Goal: Task Accomplishment & Management: Complete application form

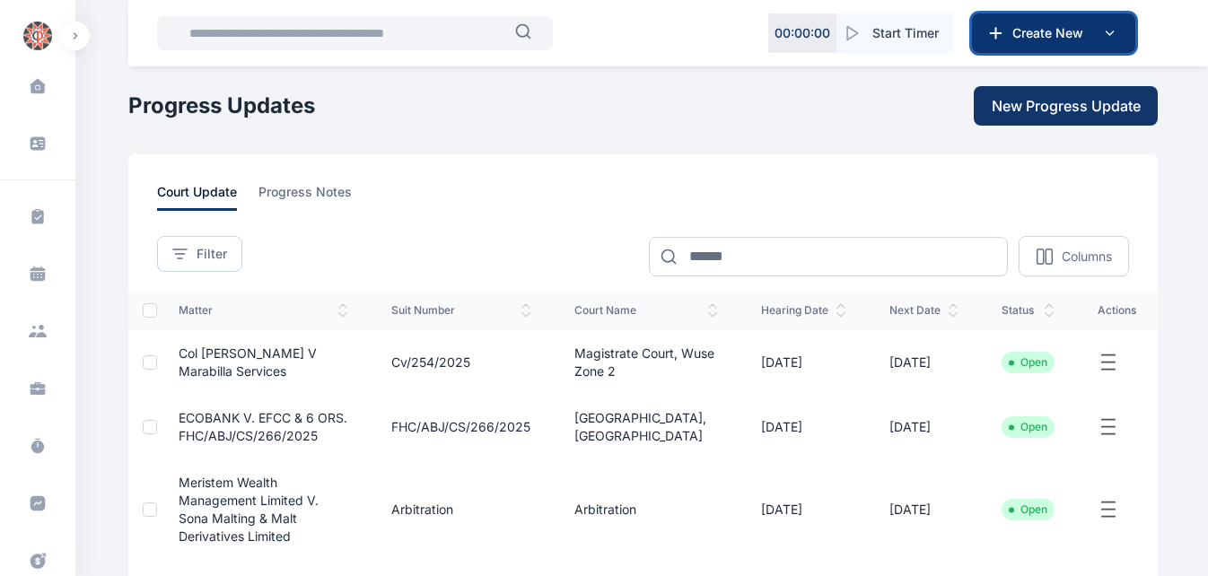
click at [1032, 32] on span "Create New" at bounding box center [1051, 33] width 93 height 18
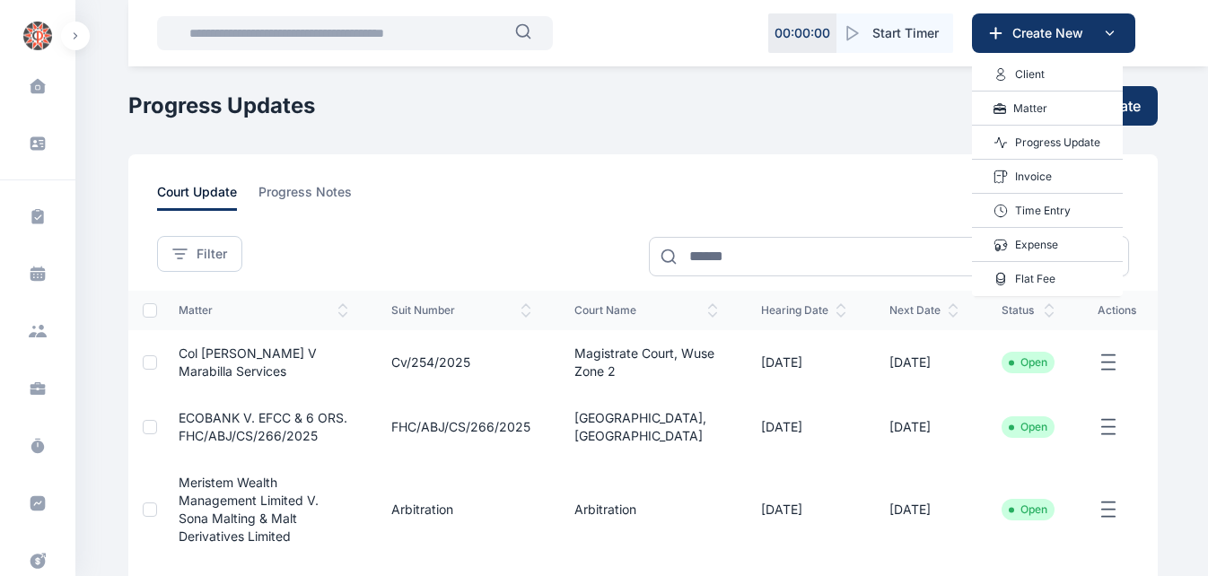
click at [1047, 178] on p "Invoice" at bounding box center [1033, 177] width 37 height 18
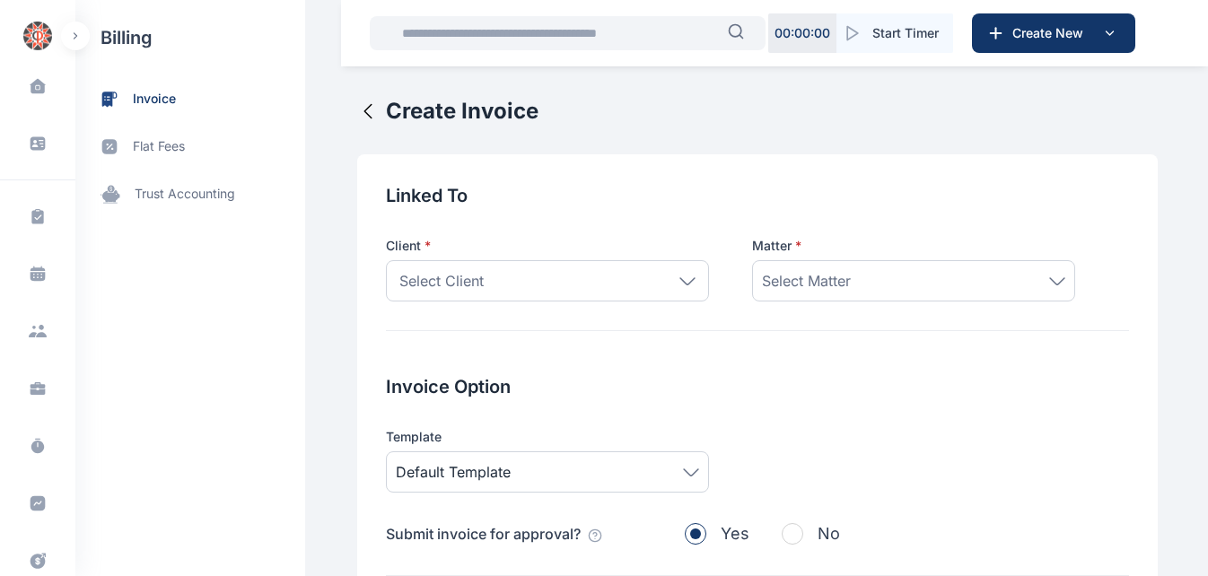
click at [680, 284] on icon at bounding box center [687, 280] width 14 height 6
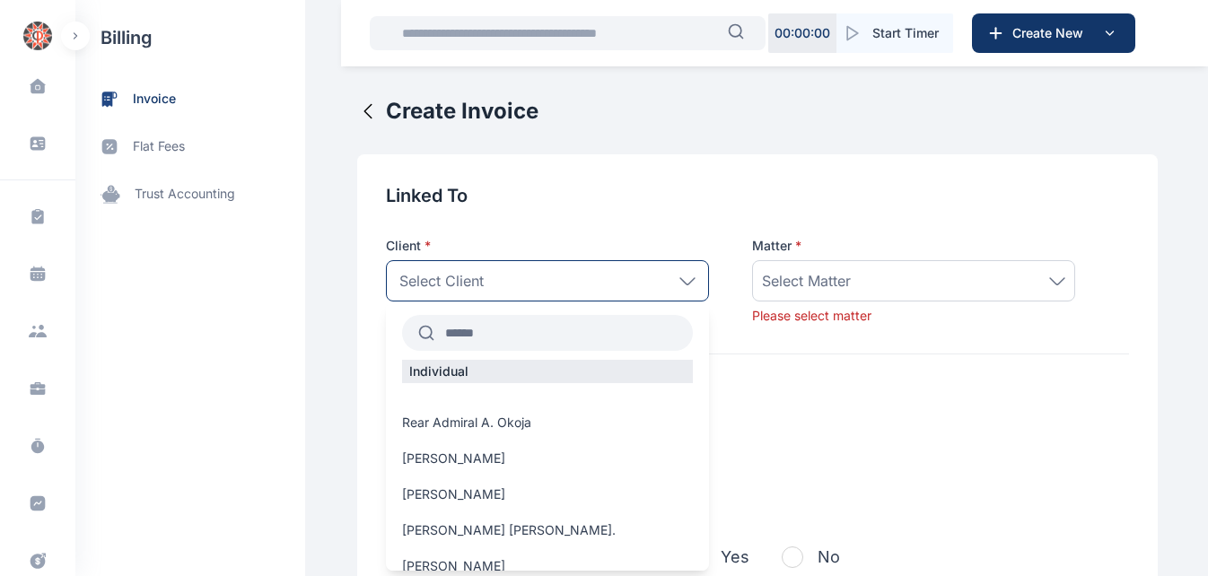
click at [495, 339] on input "text" at bounding box center [563, 333] width 259 height 32
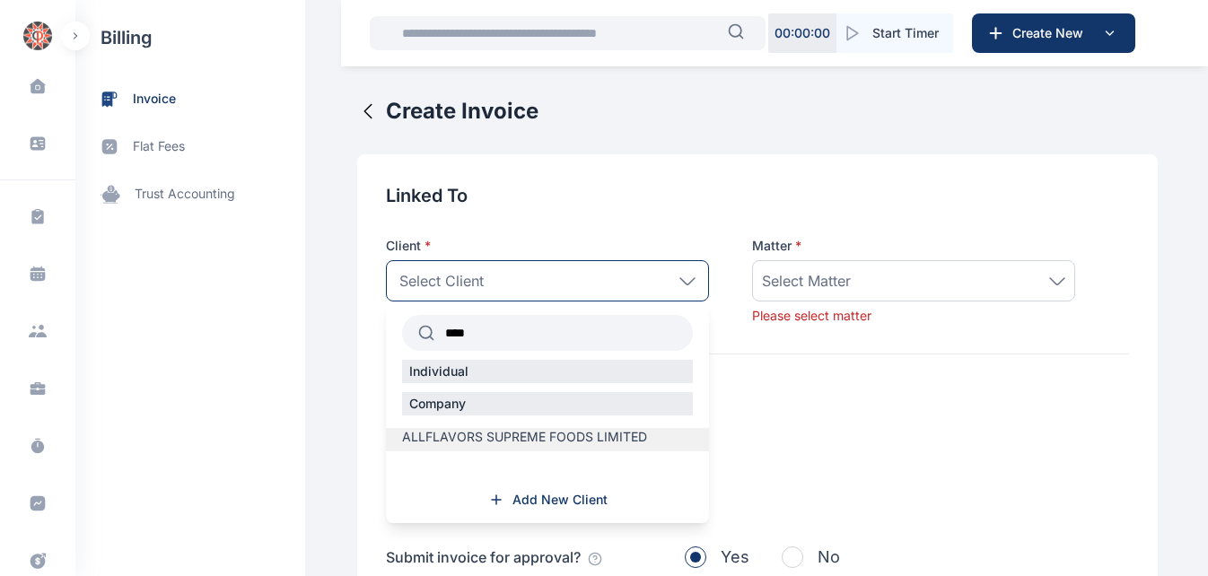
type input "****"
click at [530, 428] on span "ALLFLAVORS SUPREME FOODS LIMITED" at bounding box center [524, 437] width 245 height 18
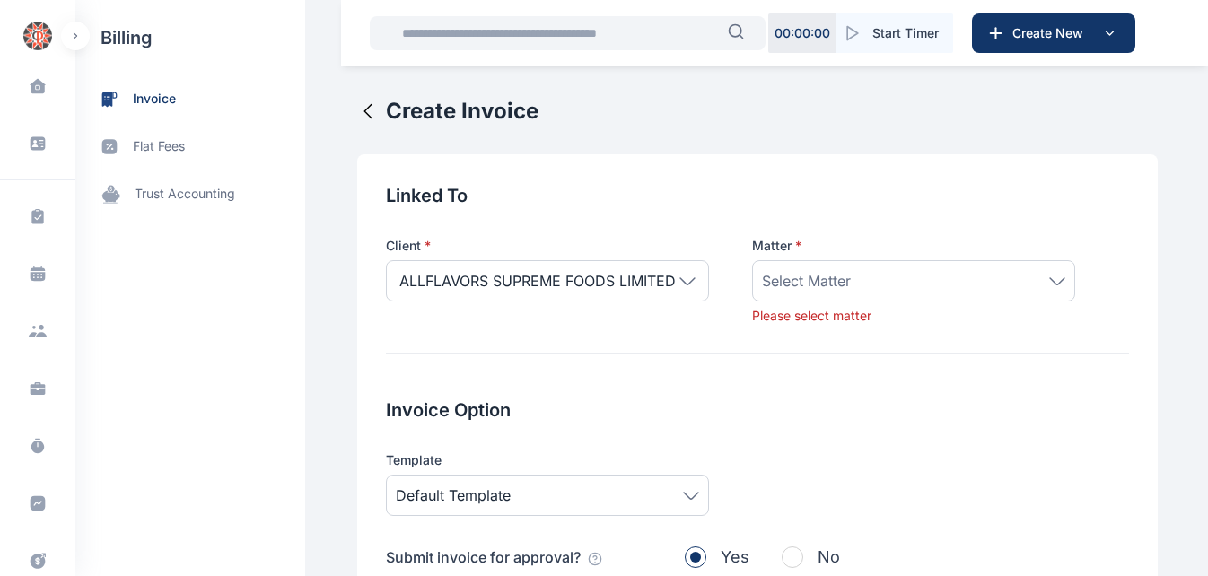
click at [789, 285] on span "Select Matter" at bounding box center [806, 281] width 89 height 22
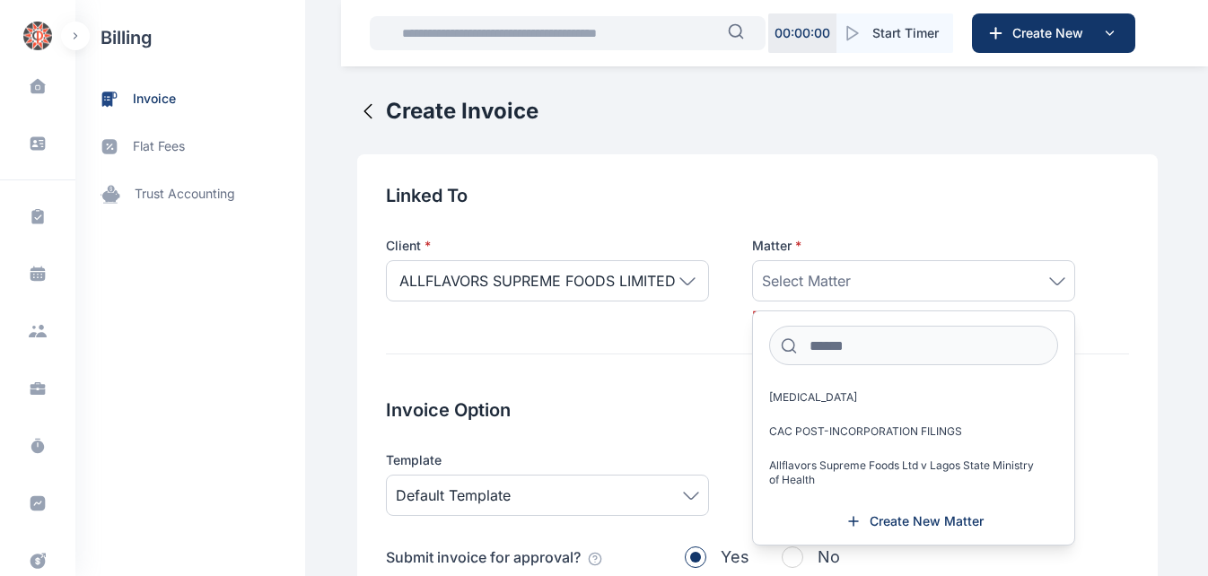
scroll to position [9, 0]
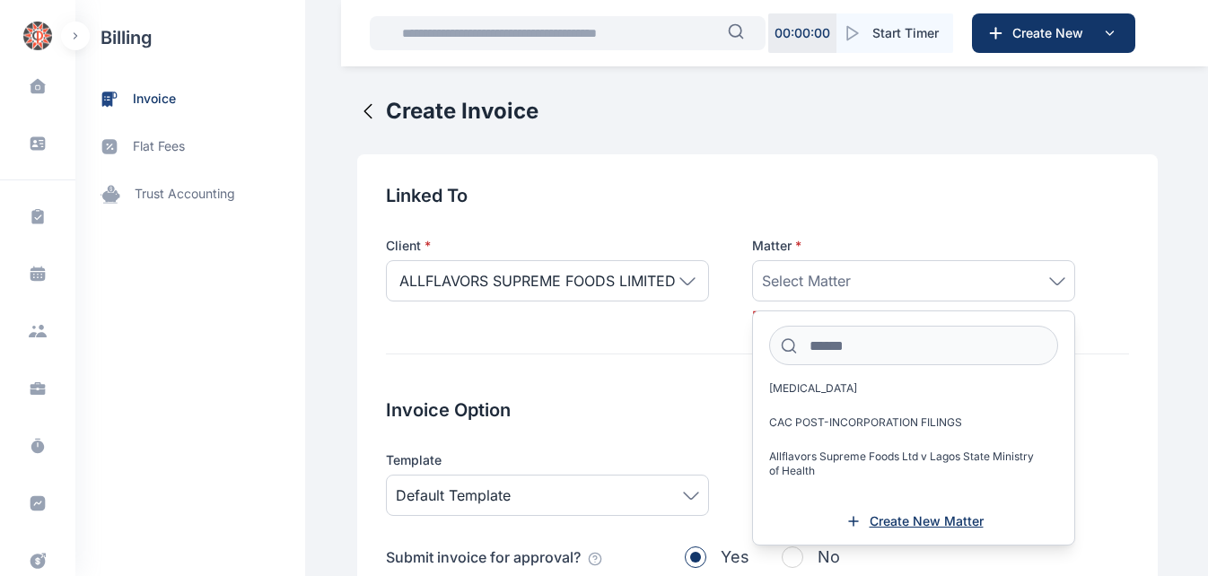
click at [873, 518] on span "Create New Matter" at bounding box center [927, 522] width 114 height 18
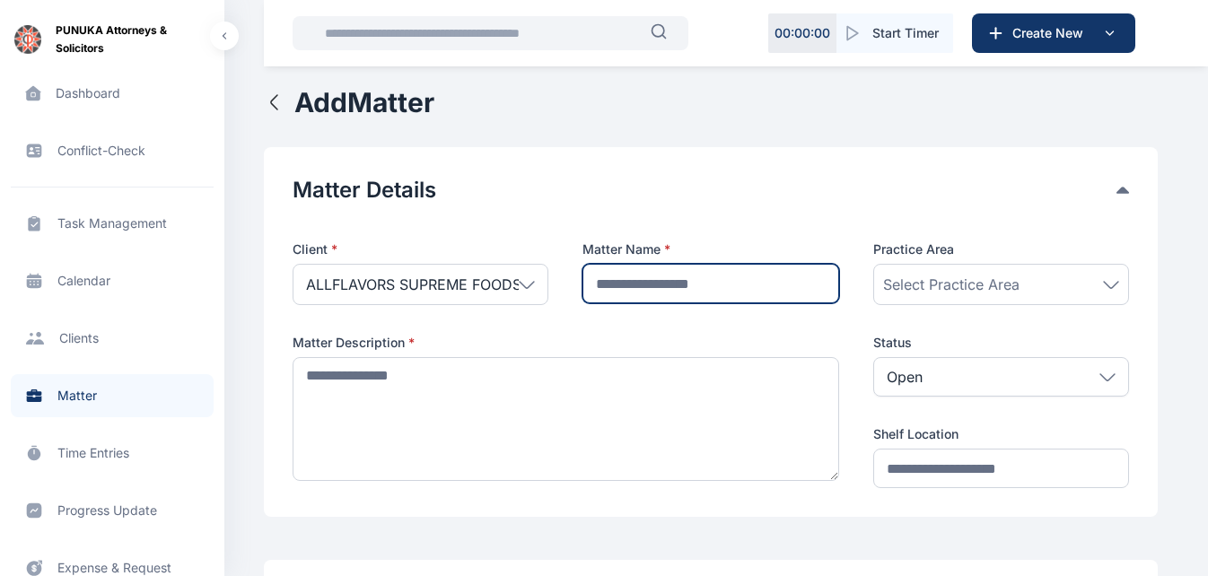
click at [700, 284] on input "text" at bounding box center [711, 283] width 256 height 39
type input "**********"
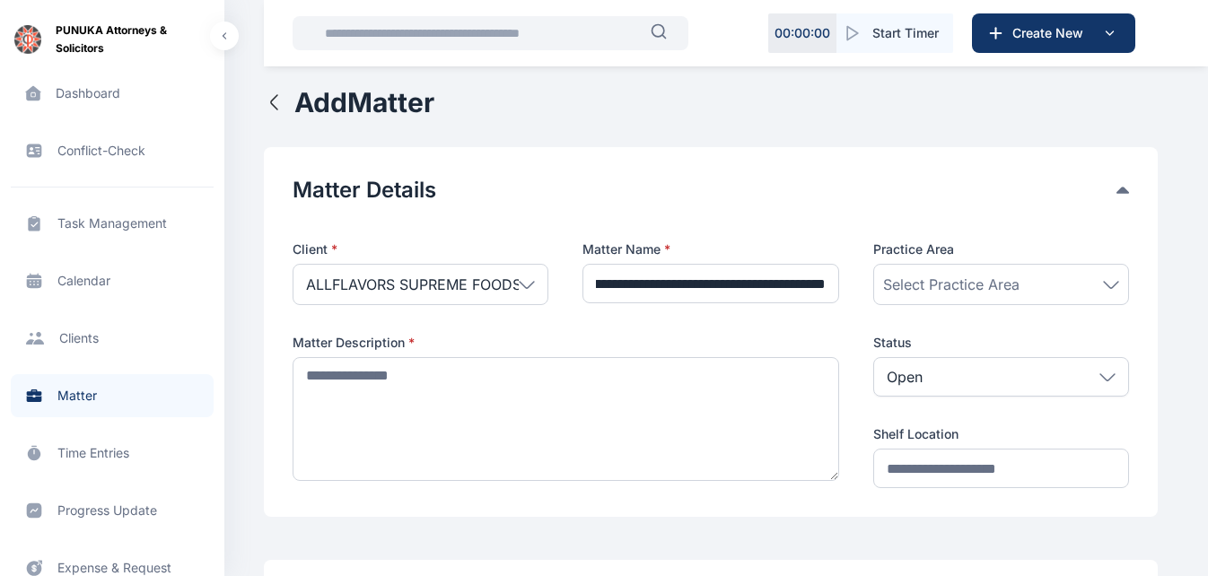
click at [763, 328] on div "Client * ALLFLAVORS SUPREME FOODS LIMITED Individual Rear Admiral [PERSON_NAME]…" at bounding box center [711, 365] width 837 height 248
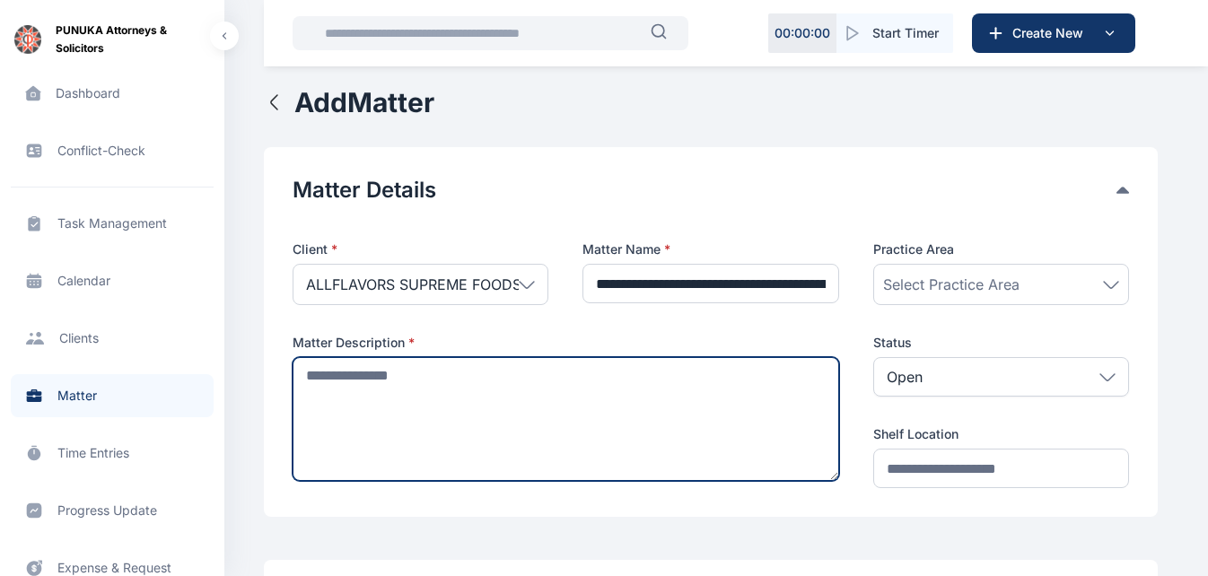
click at [495, 391] on textarea at bounding box center [566, 419] width 547 height 124
type textarea "*"
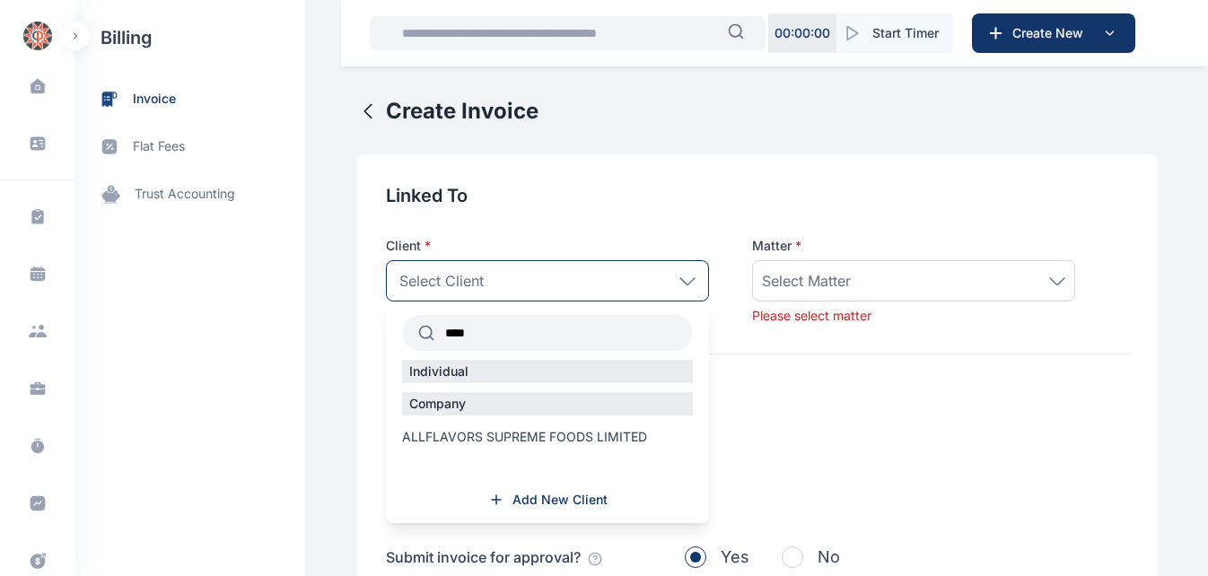
type input "****"
click at [510, 431] on span "ALLFLAVORS SUPREME FOODS LIMITED" at bounding box center [524, 437] width 245 height 18
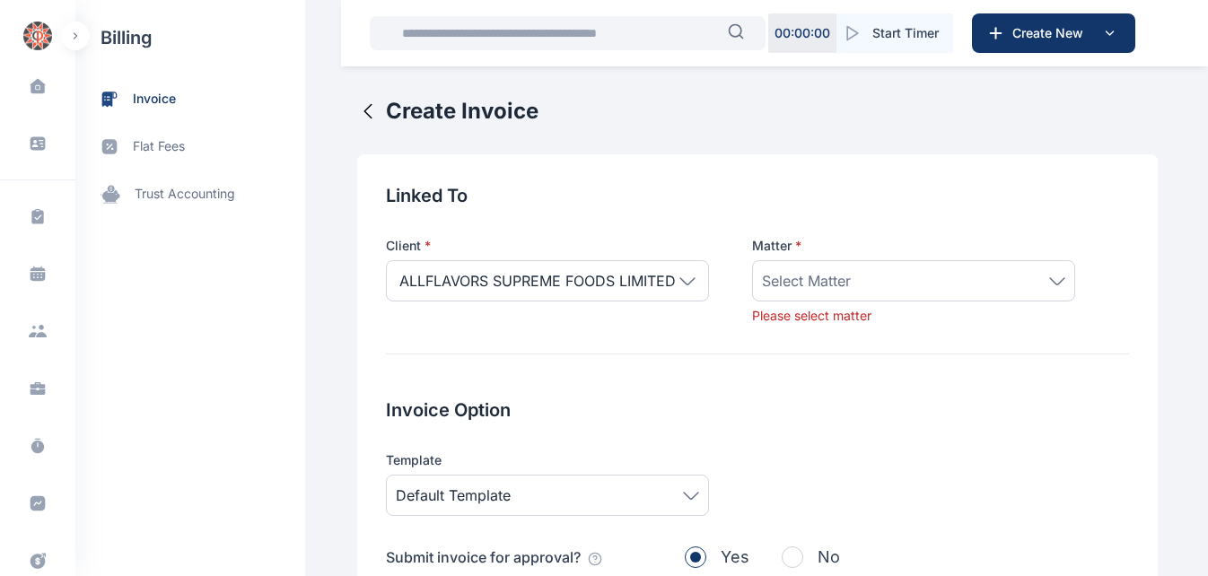
click at [898, 289] on div "Select Matter" at bounding box center [913, 281] width 303 height 22
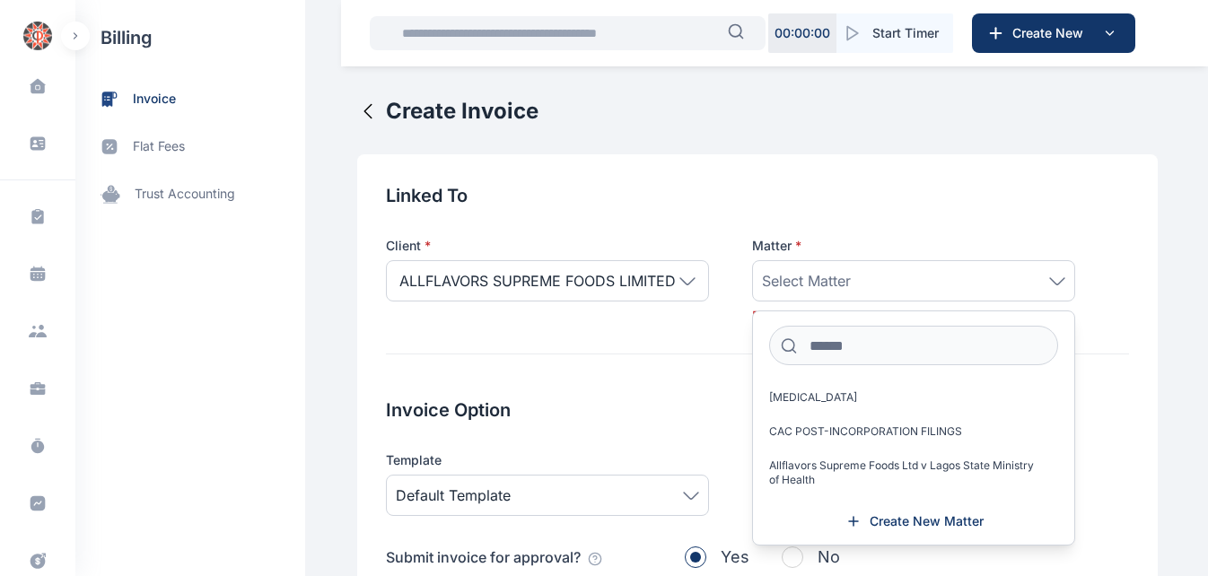
scroll to position [57, 0]
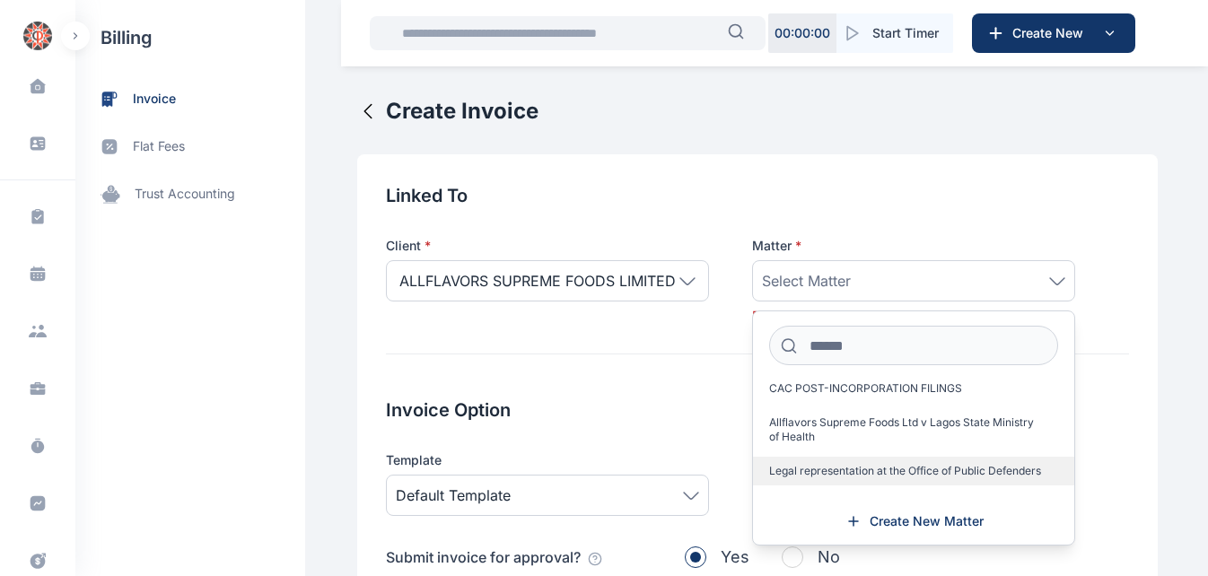
click at [927, 469] on span "Legal representation at the Office of Public Defenders" at bounding box center [905, 471] width 272 height 14
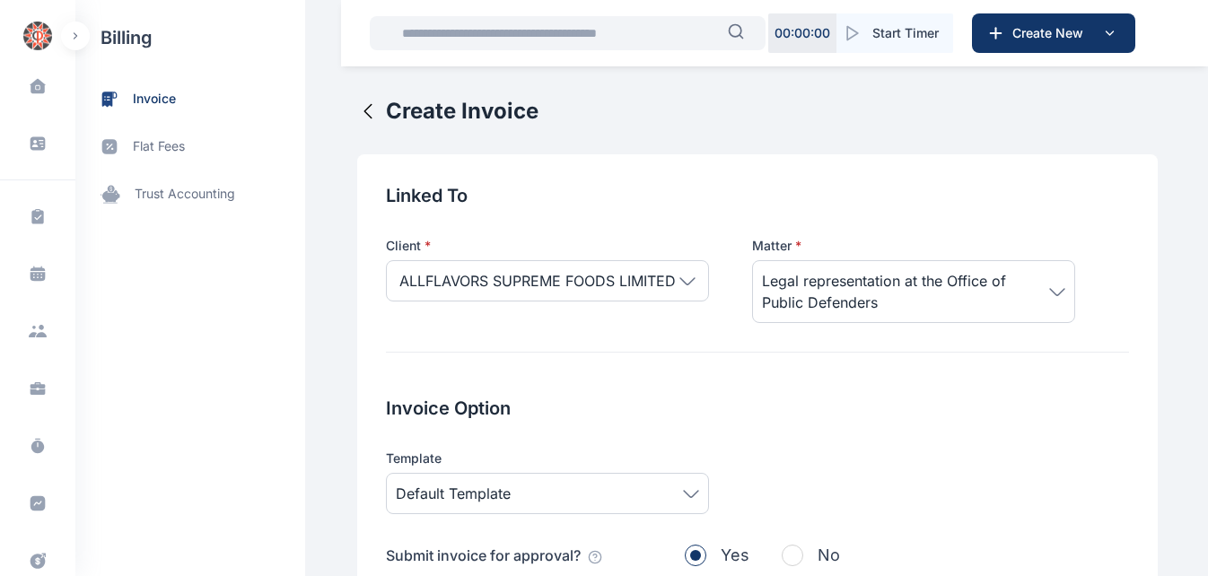
click at [774, 406] on h2 "Invoice Option" at bounding box center [757, 408] width 743 height 25
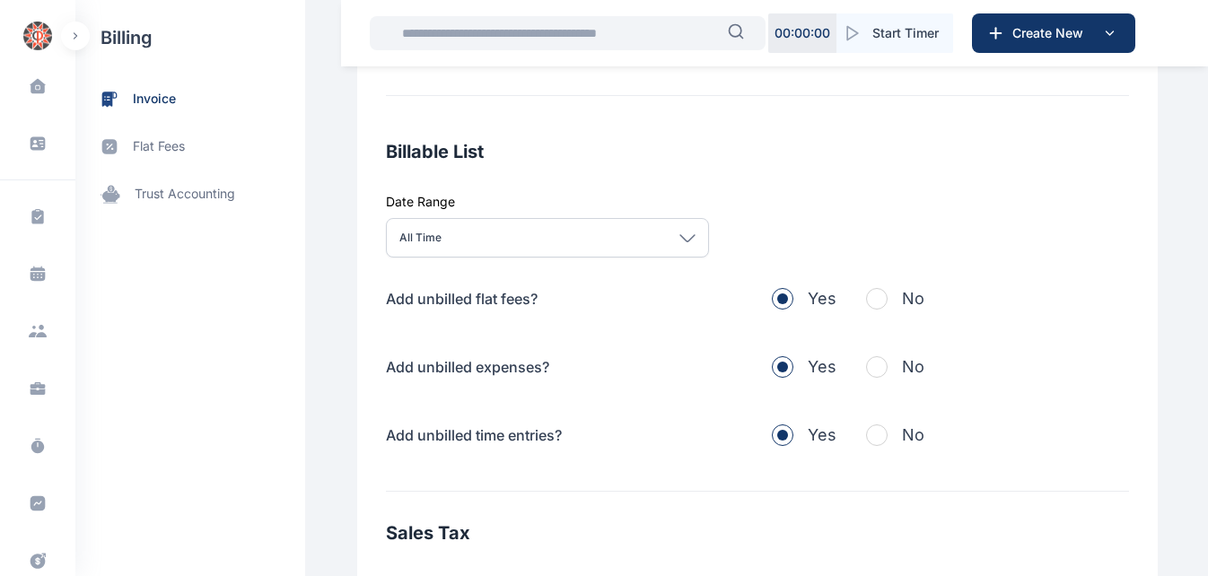
scroll to position [503, 0]
click at [869, 294] on span "button" at bounding box center [877, 298] width 22 height 22
click at [869, 361] on span "button" at bounding box center [877, 366] width 22 height 22
click at [866, 432] on span "button" at bounding box center [877, 435] width 22 height 22
click at [1142, 262] on div "Linked To Client * ALLFLAVORS SUPREME FOODS LIMITED **** Individual Company ALL…" at bounding box center [757, 154] width 801 height 1004
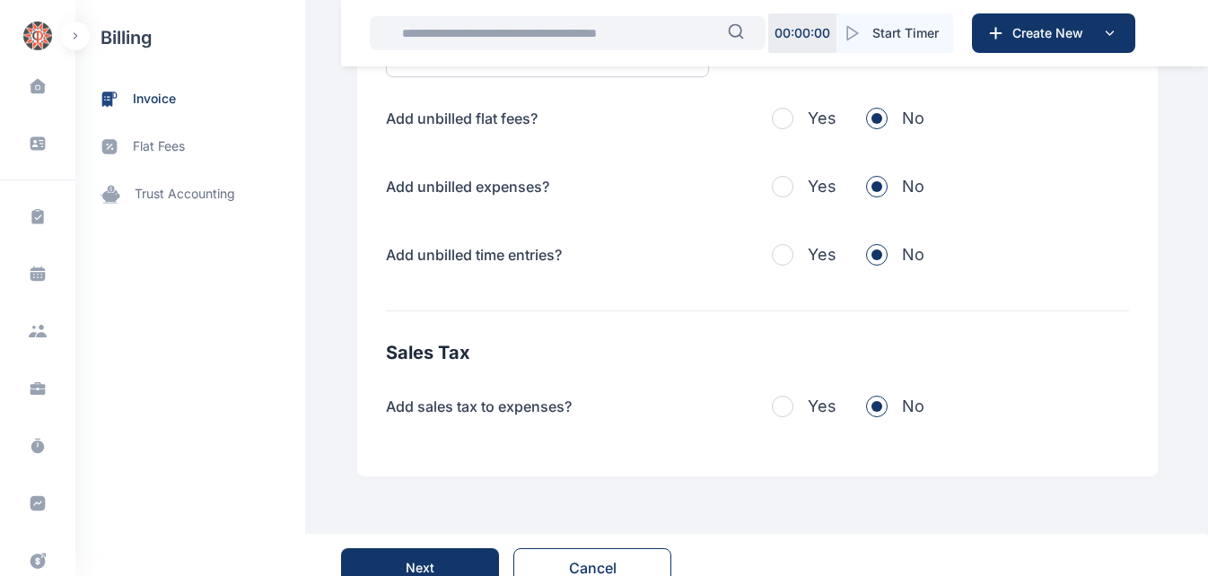
scroll to position [708, 0]
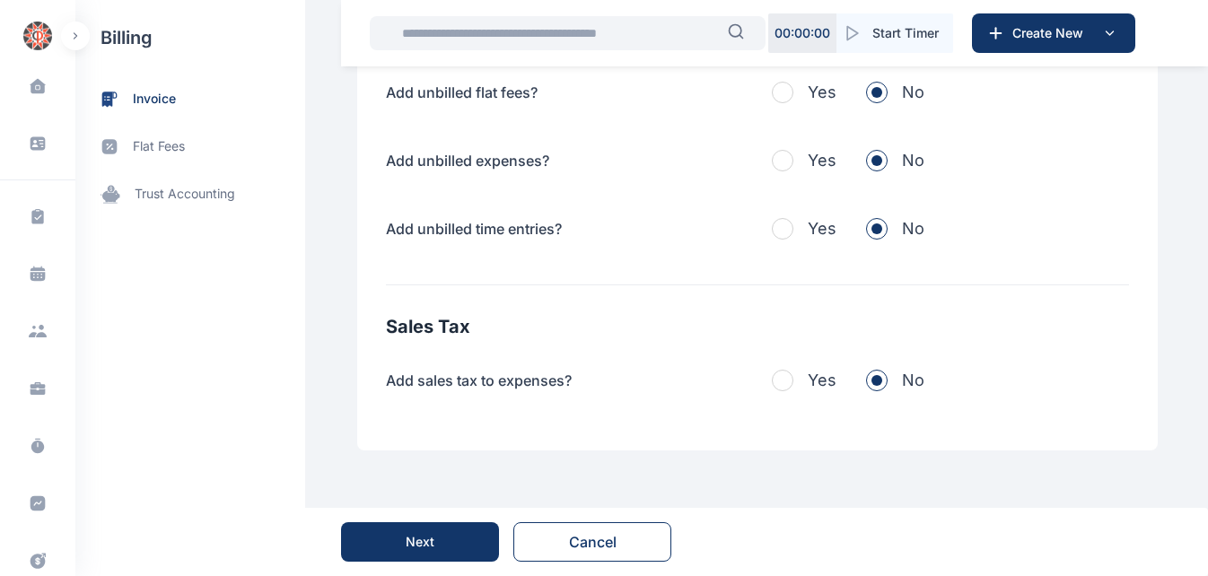
click at [773, 372] on span "button" at bounding box center [783, 381] width 22 height 22
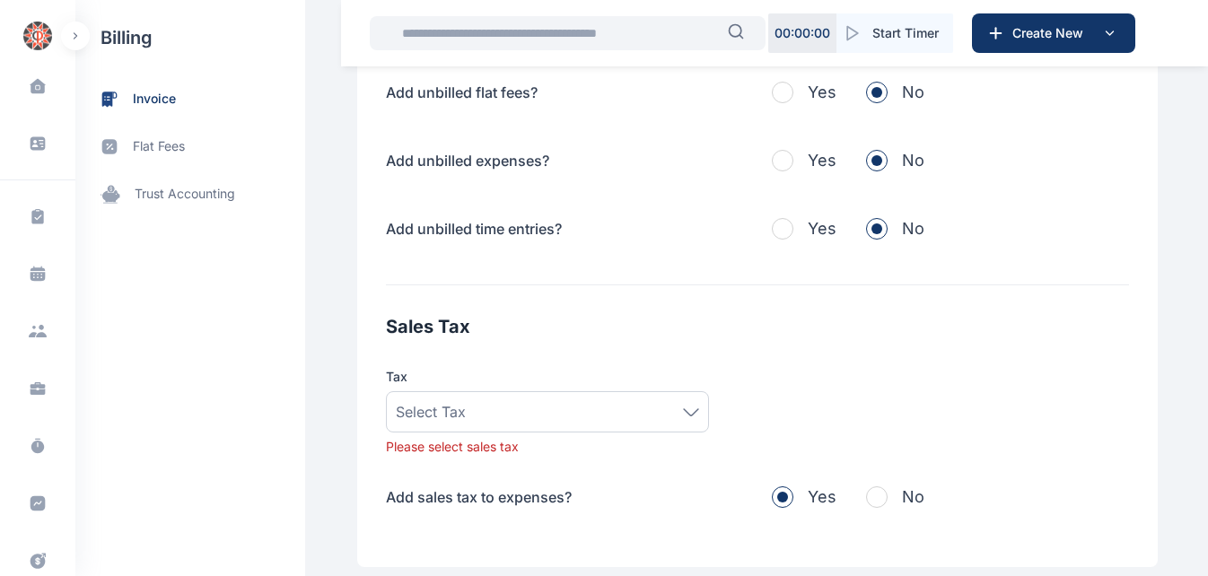
click at [684, 411] on icon at bounding box center [691, 411] width 14 height 6
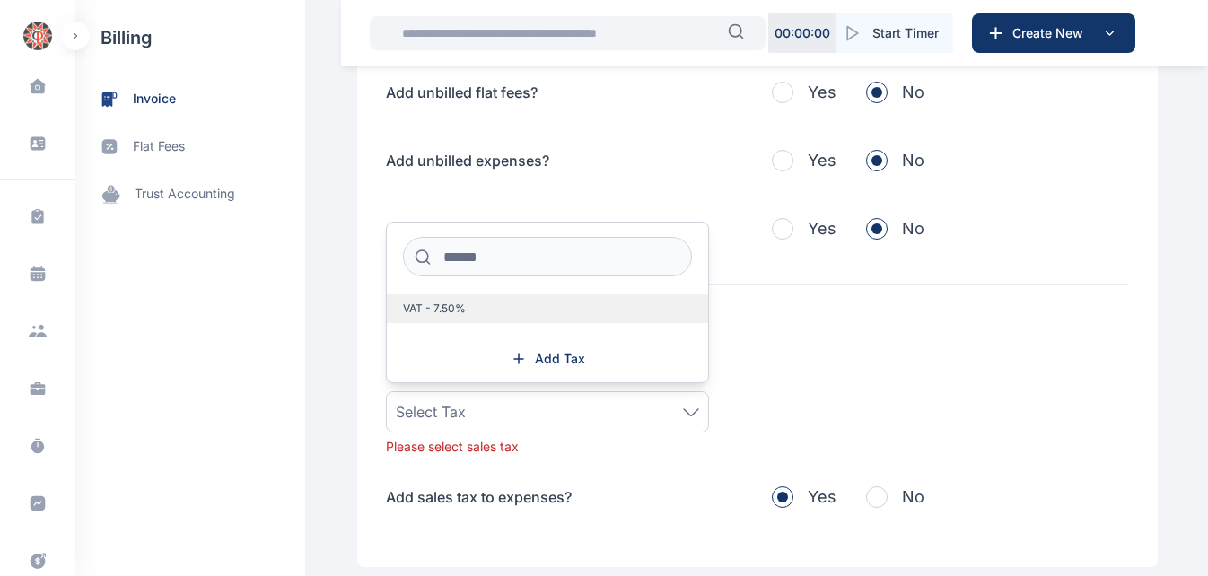
click at [444, 301] on label "VAT - 7.50%" at bounding box center [547, 308] width 321 height 29
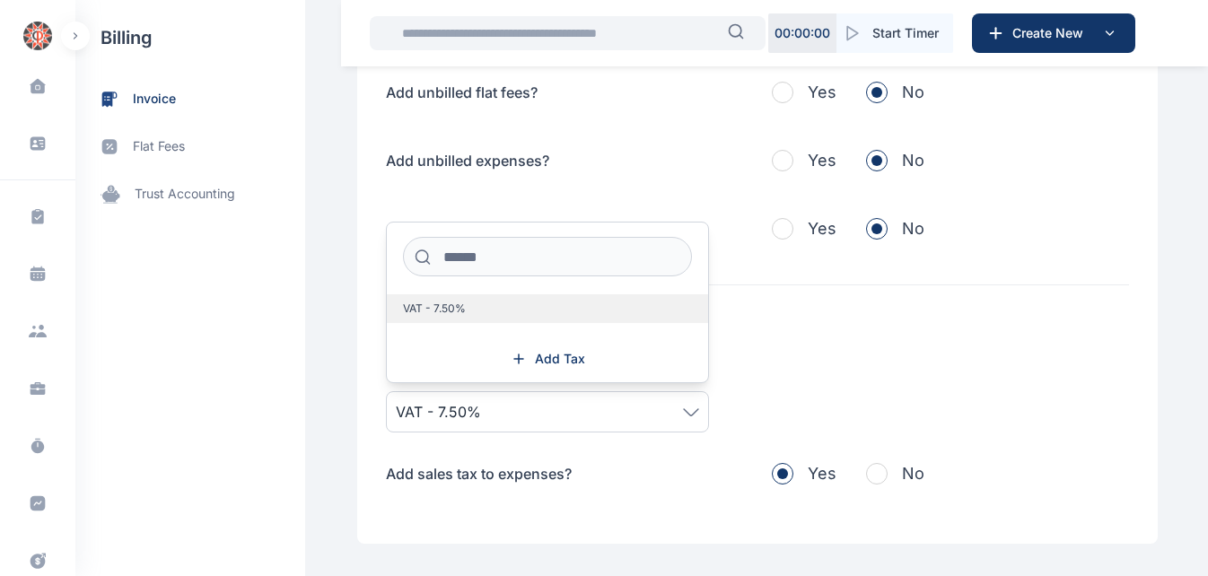
click at [440, 310] on span "VAT - 7.50%" at bounding box center [434, 309] width 63 height 14
click at [552, 307] on label "VAT - 7.50%" at bounding box center [547, 308] width 321 height 29
click at [947, 337] on h2 "Sales Tax" at bounding box center [757, 326] width 743 height 25
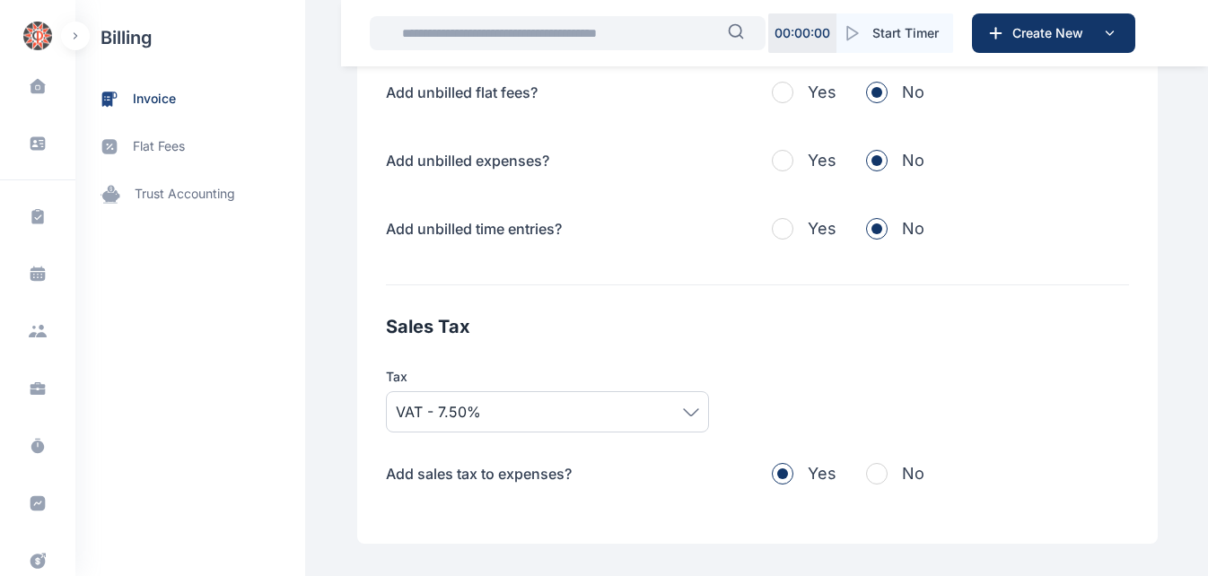
scroll to position [802, 0]
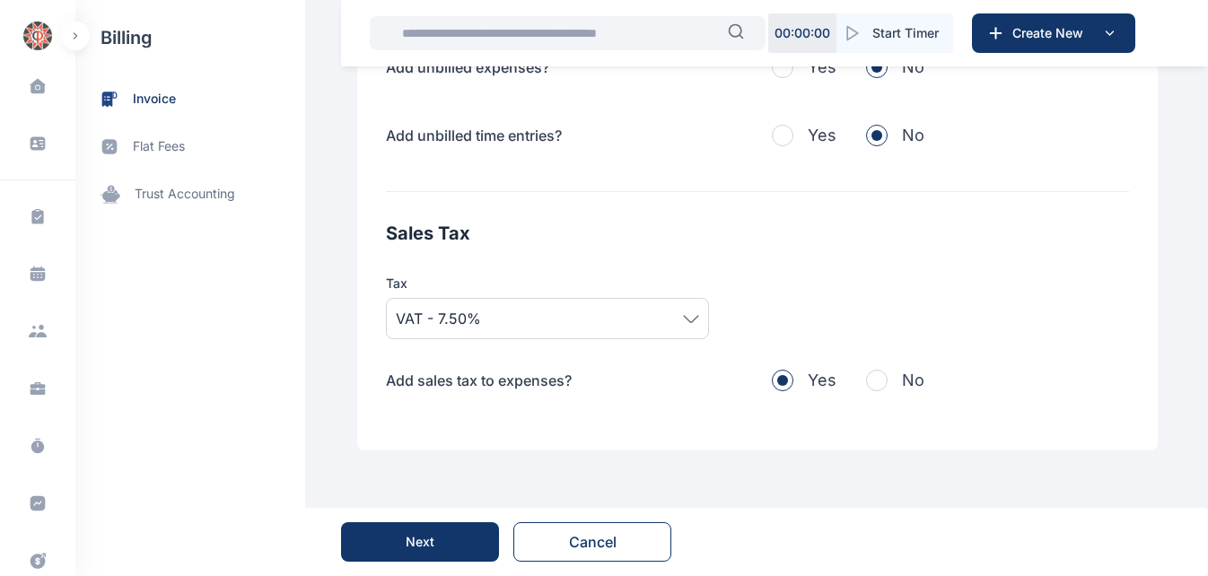
click at [445, 543] on button "Next" at bounding box center [420, 541] width 158 height 39
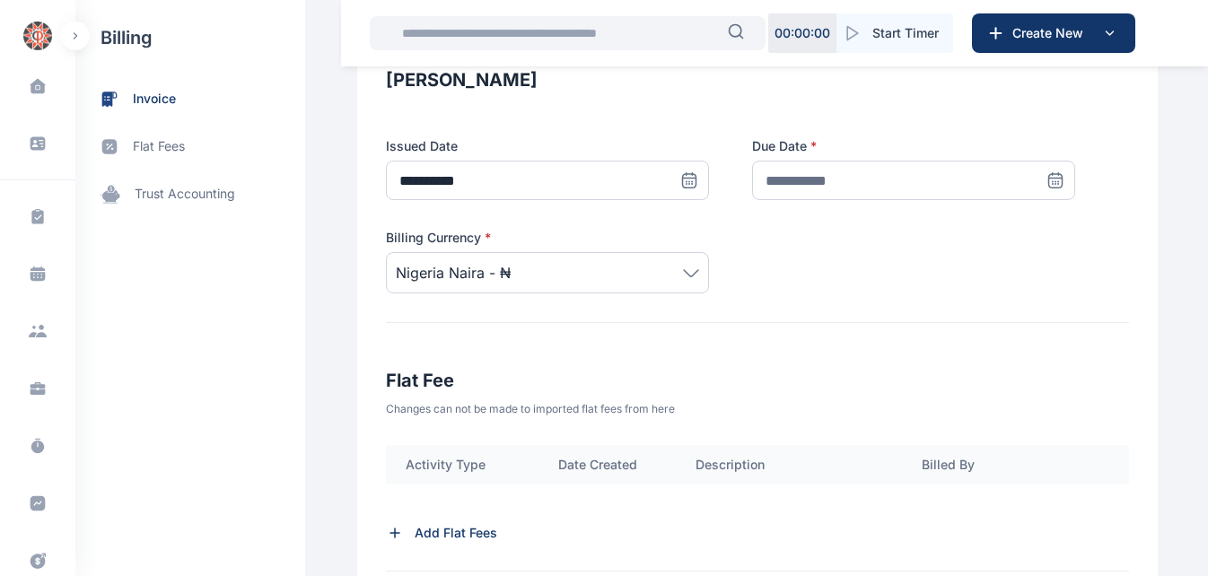
scroll to position [370, 0]
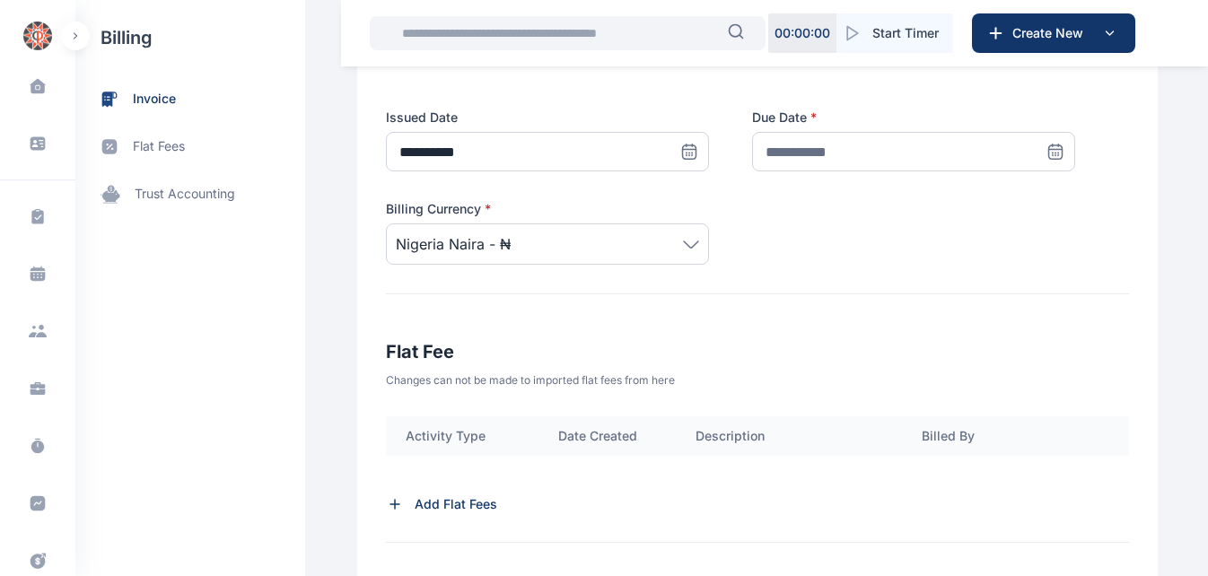
click at [696, 150] on icon at bounding box center [689, 150] width 13 height 0
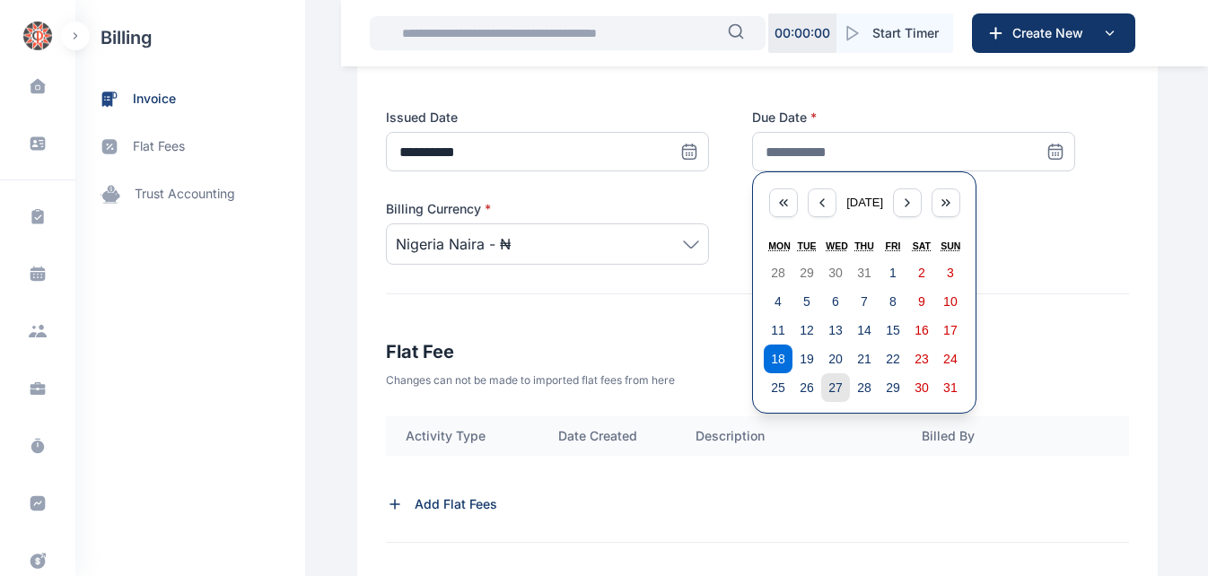
click at [828, 380] on button "27" at bounding box center [835, 387] width 29 height 29
type input "**********"
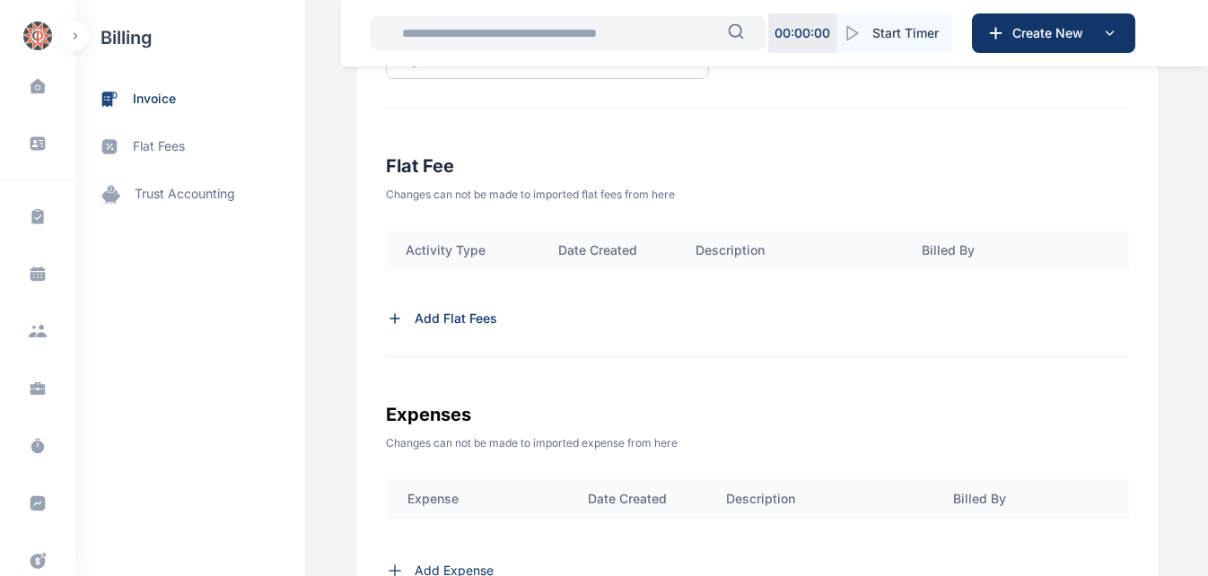
scroll to position [559, 0]
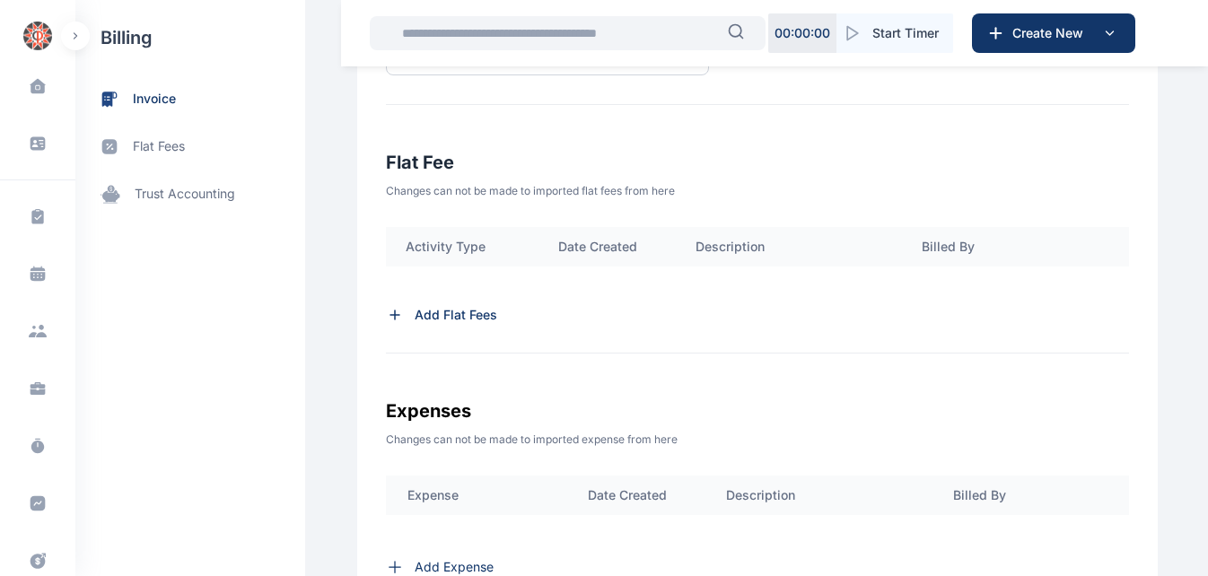
click at [450, 313] on p "Add Flat Fees" at bounding box center [456, 315] width 83 height 18
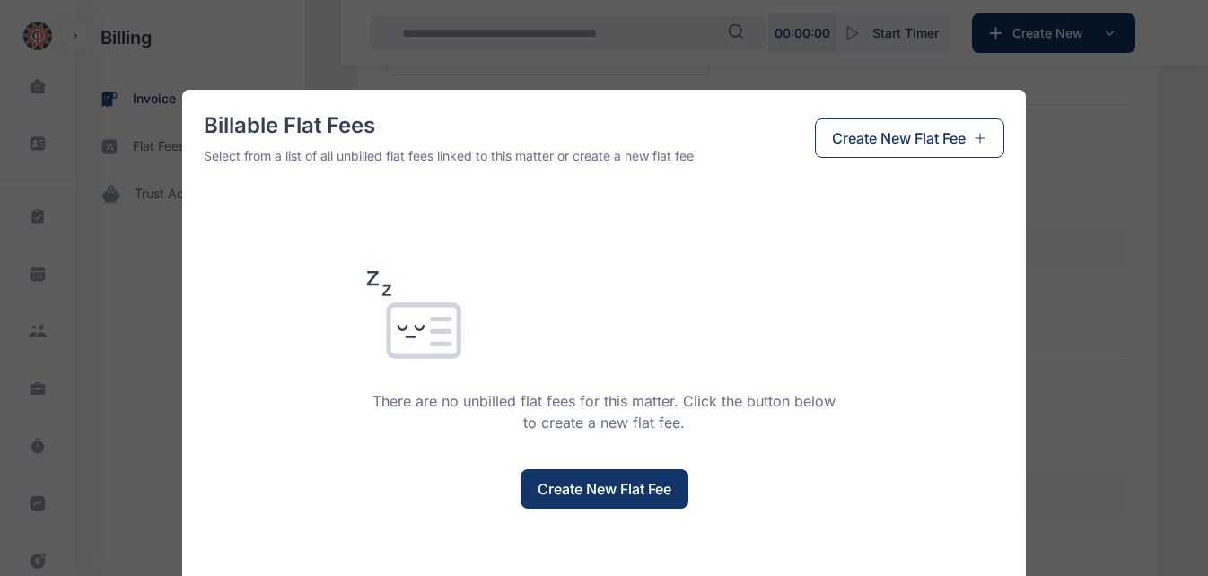
click at [587, 482] on span "Create New Flat Fee" at bounding box center [605, 489] width 134 height 22
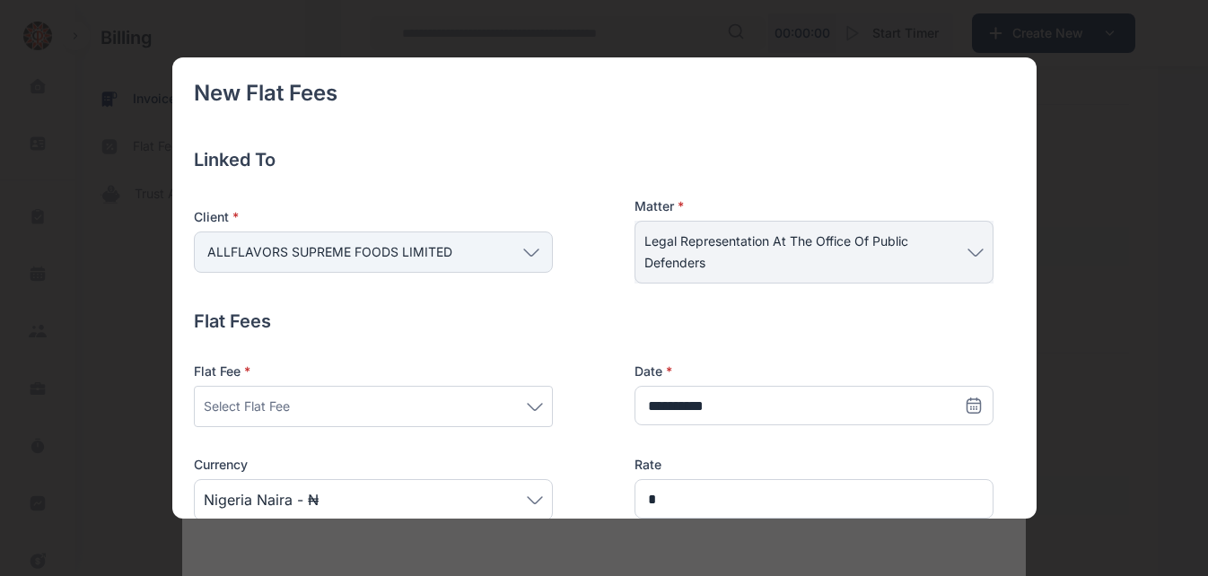
click at [540, 408] on icon at bounding box center [535, 407] width 16 height 8
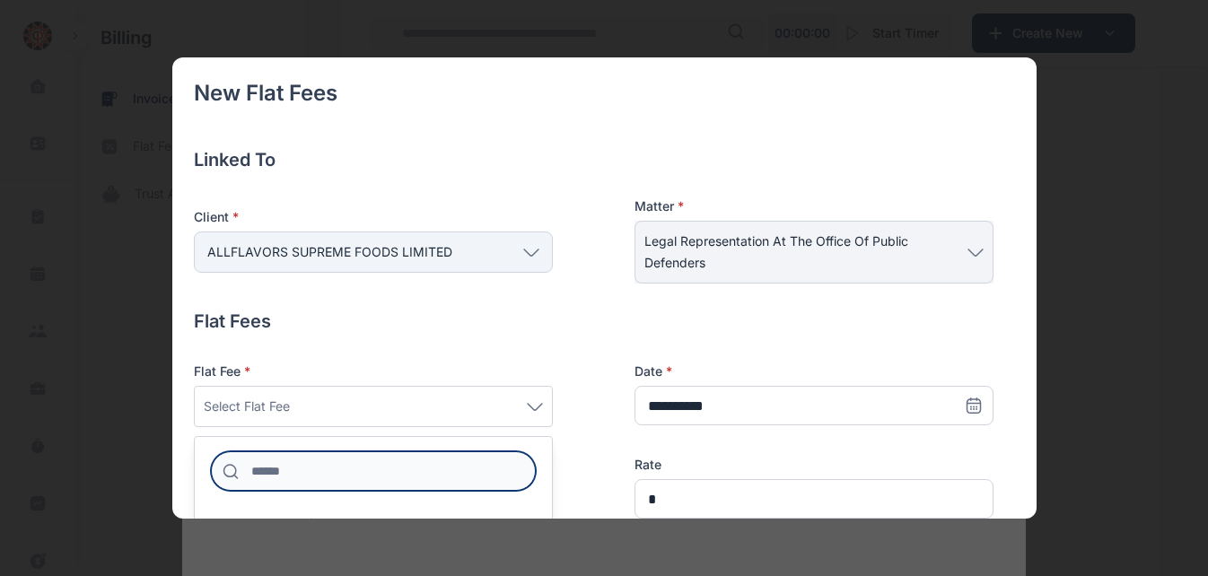
click at [303, 478] on input at bounding box center [373, 470] width 325 height 39
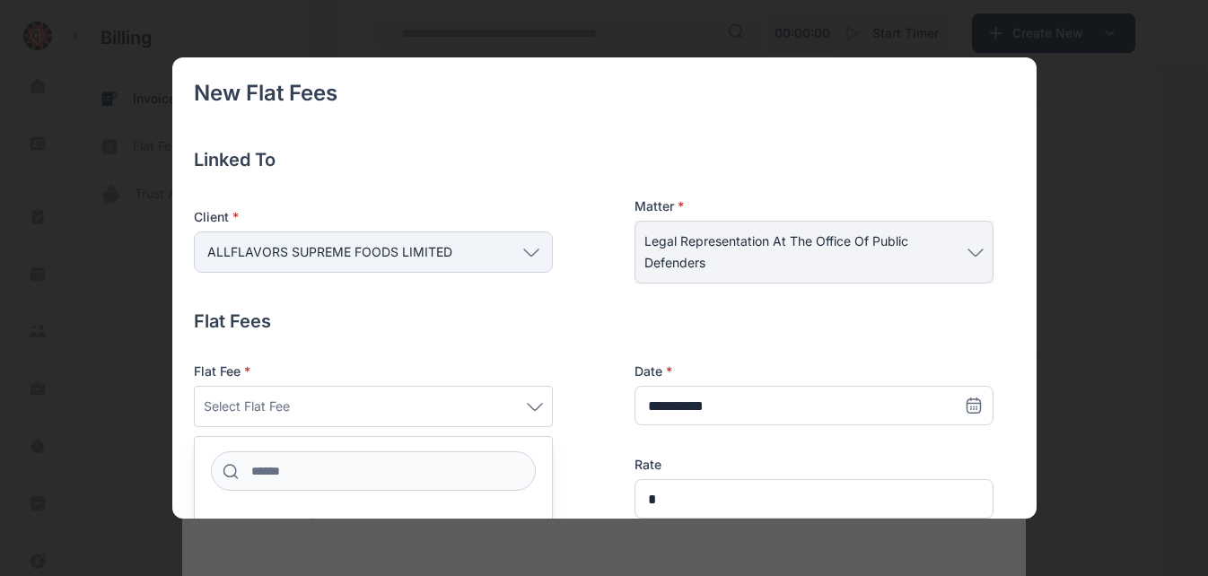
click at [493, 346] on div "Flat Fees Flat Fee * Select Flat Fee Acknowledgment of Service Acquisition Agre…" at bounding box center [594, 527] width 800 height 436
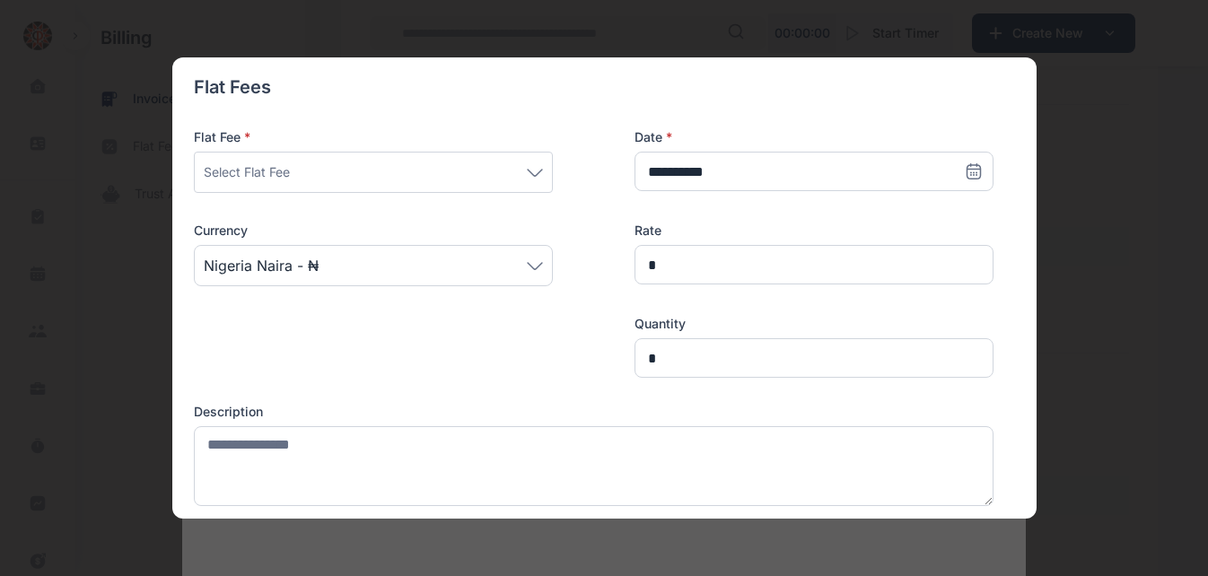
scroll to position [251, 0]
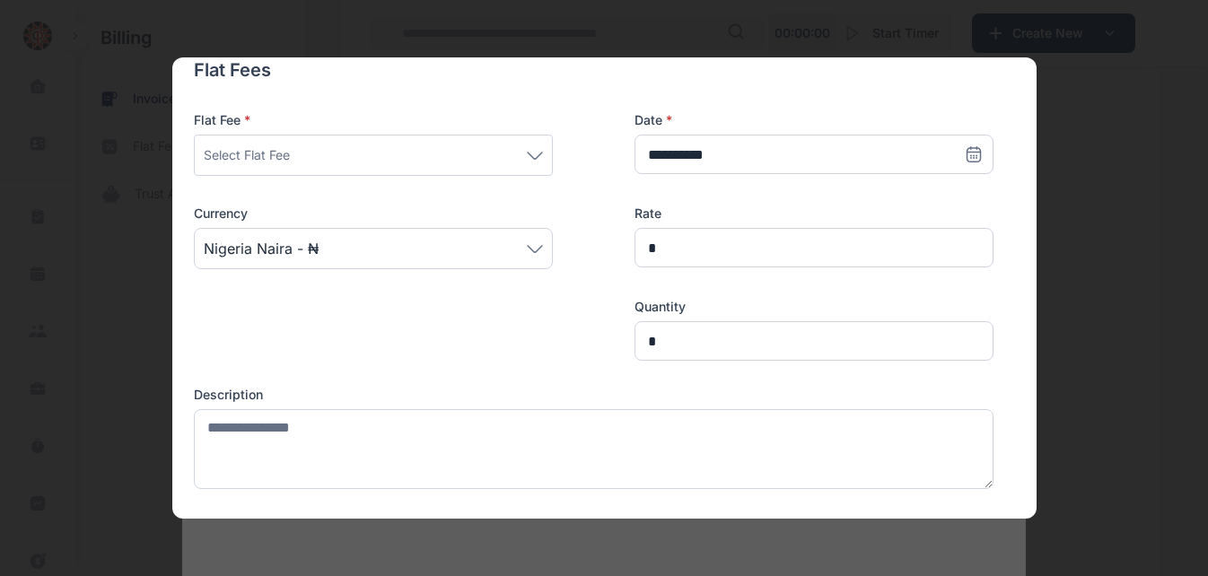
click at [535, 153] on icon at bounding box center [535, 156] width 16 height 8
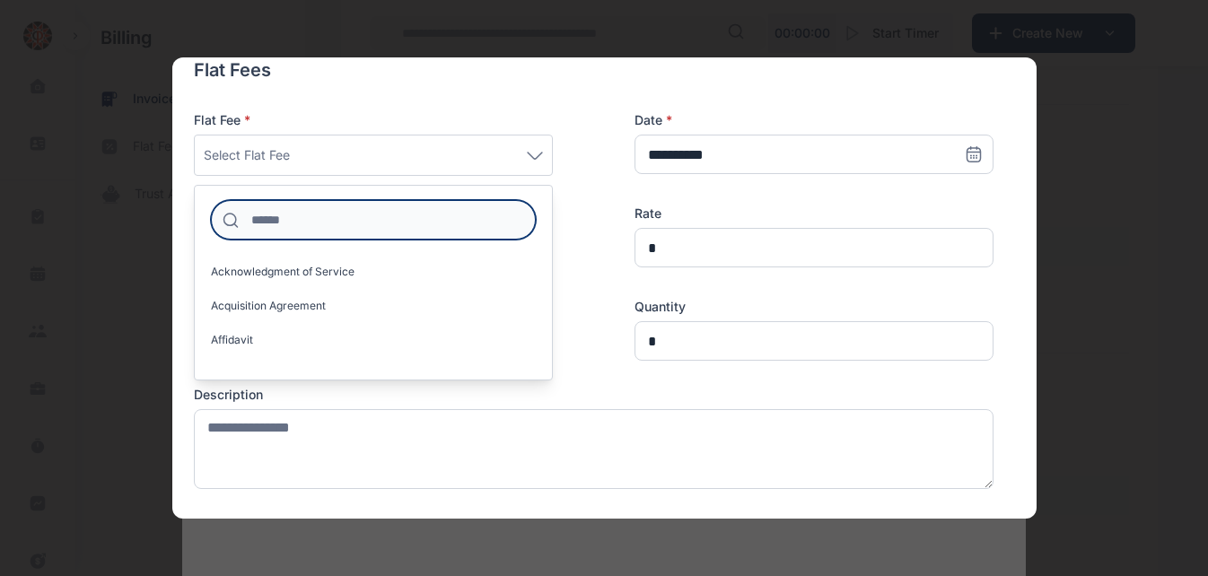
click at [302, 215] on input at bounding box center [373, 219] width 325 height 39
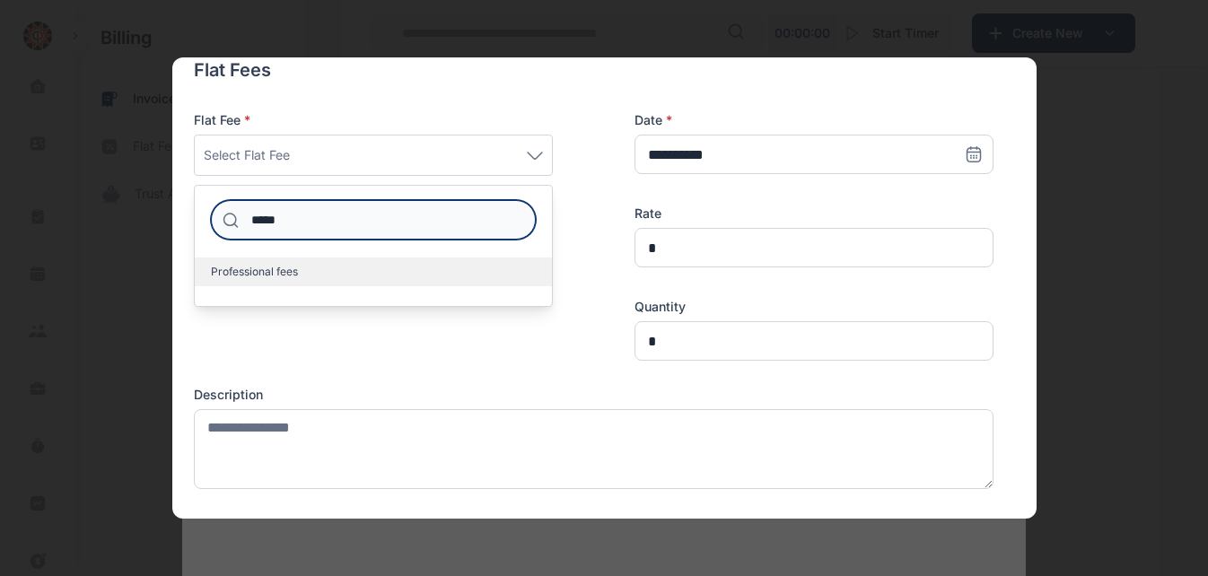
type input "*****"
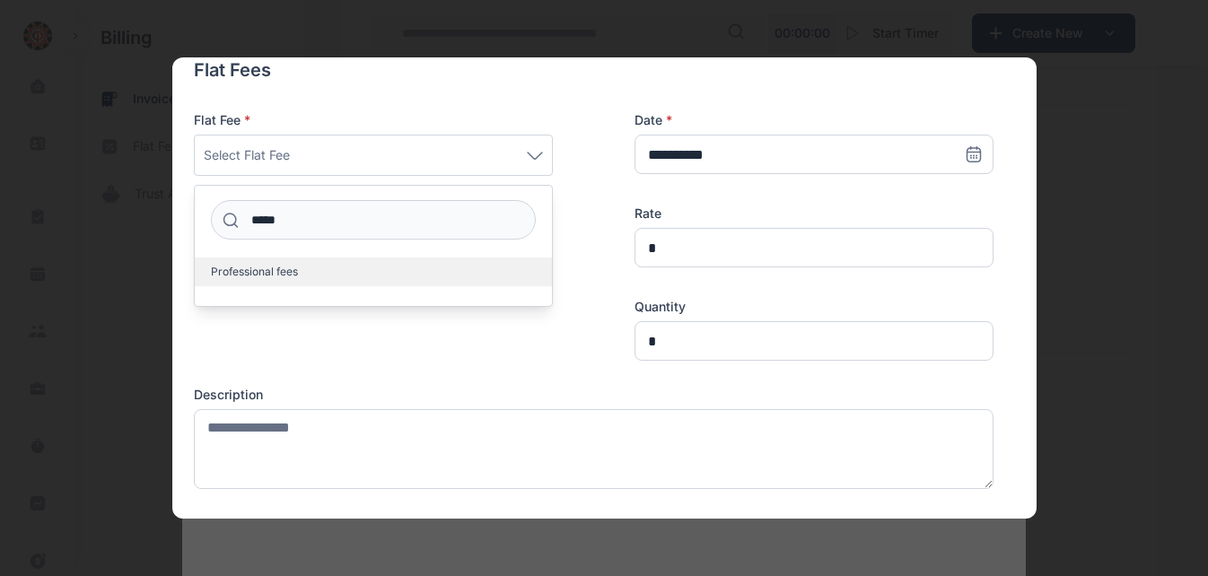
click at [280, 270] on span "Professional fees" at bounding box center [254, 272] width 87 height 14
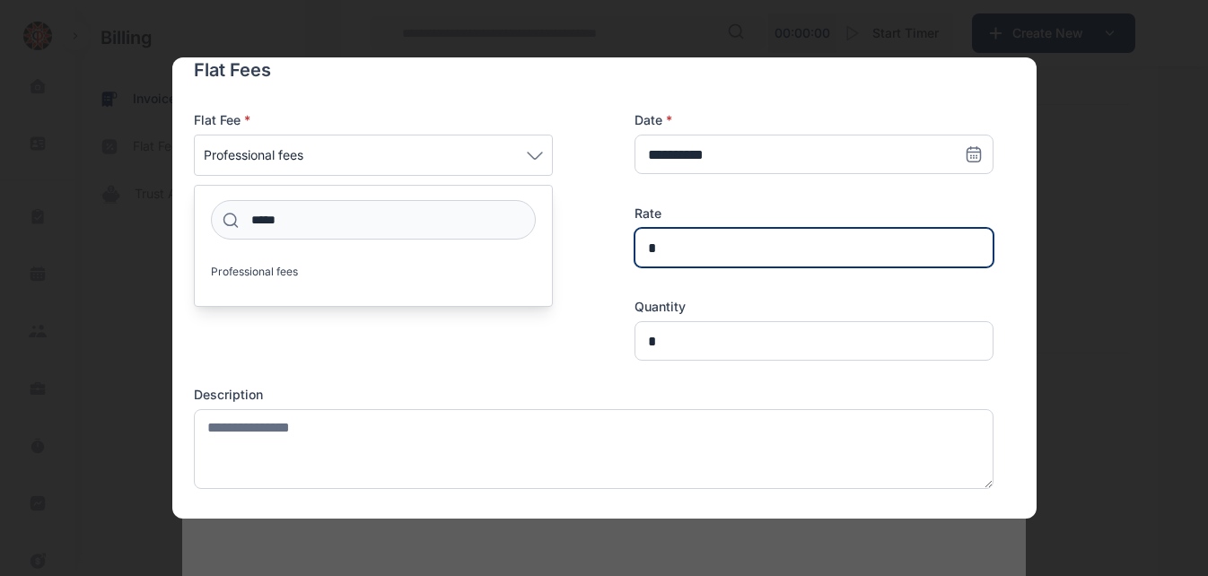
click at [642, 240] on input "*" at bounding box center [814, 247] width 359 height 39
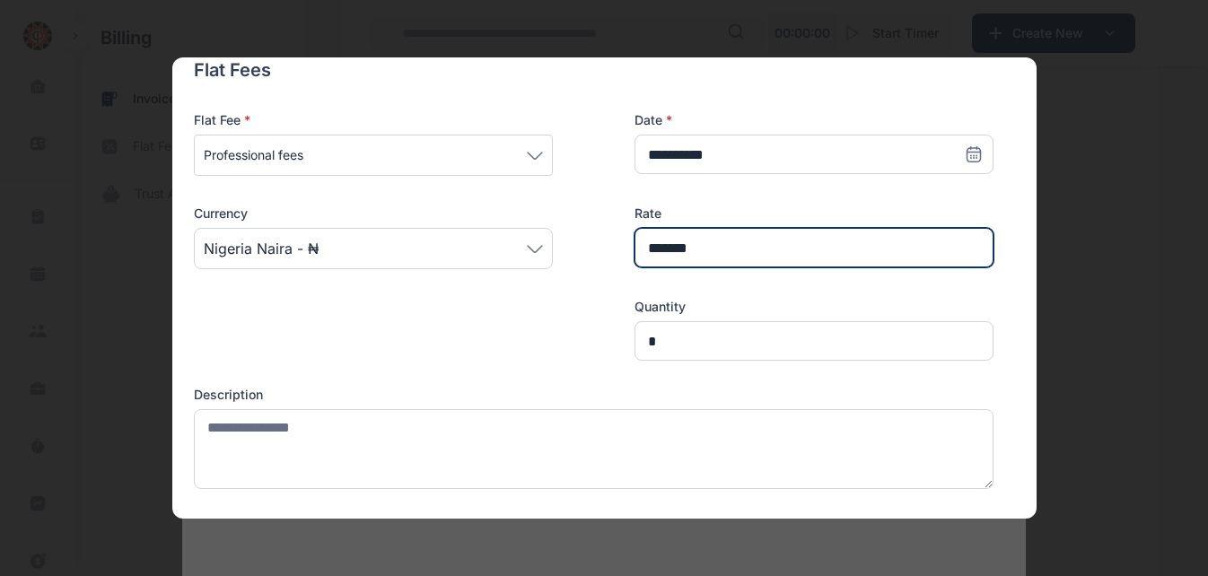
type input "*******"
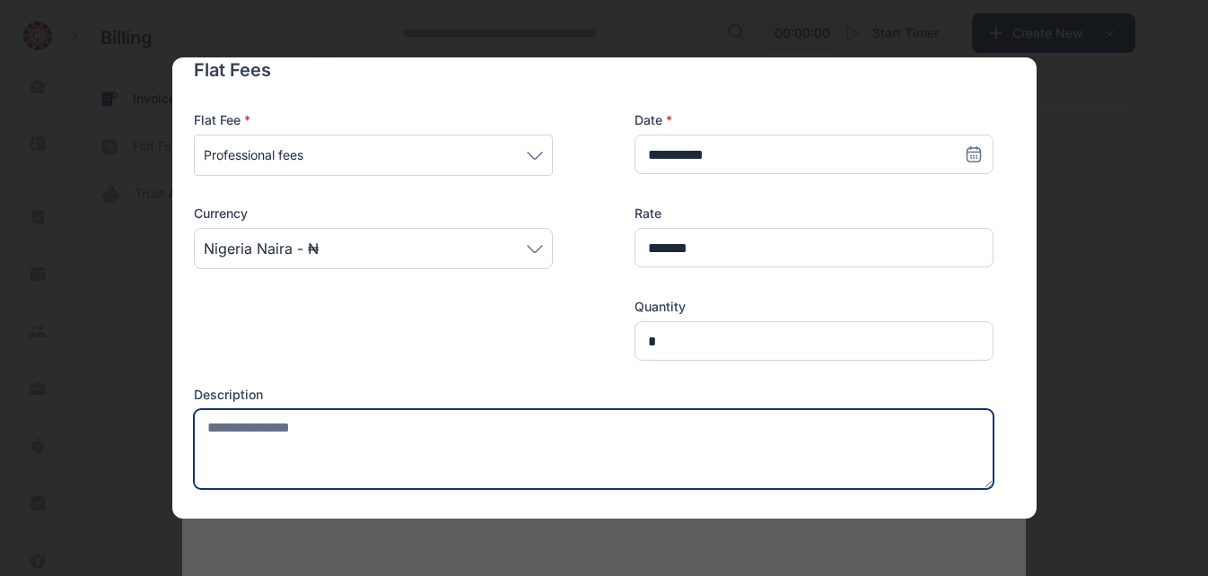
click at [408, 433] on textarea at bounding box center [594, 449] width 800 height 80
